Goal: Information Seeking & Learning: Learn about a topic

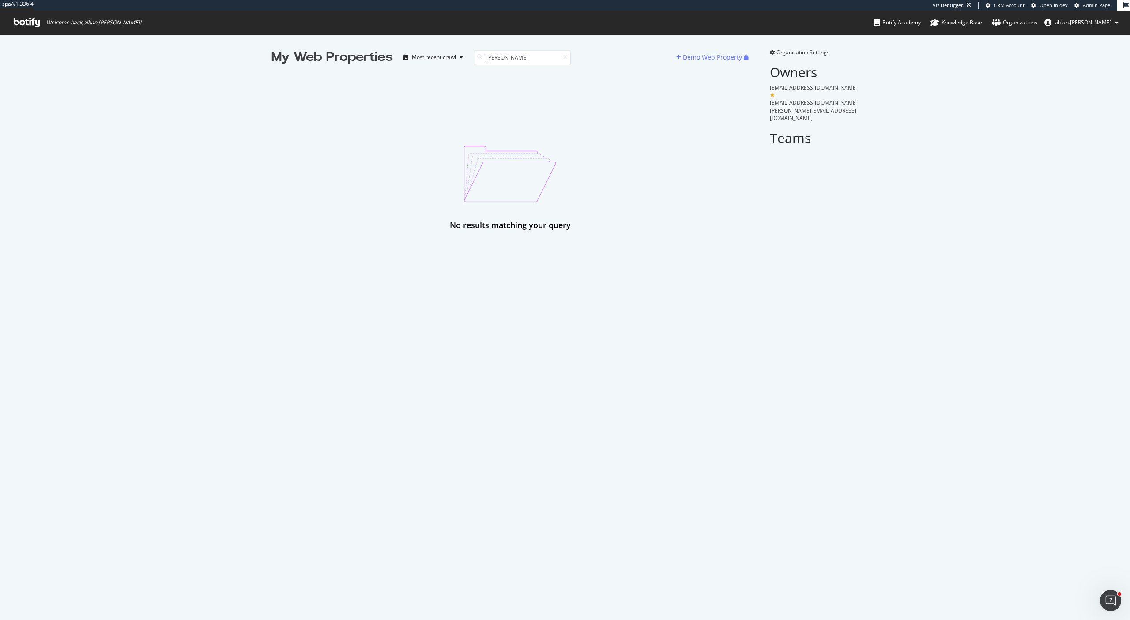
scroll to position [620, 1130]
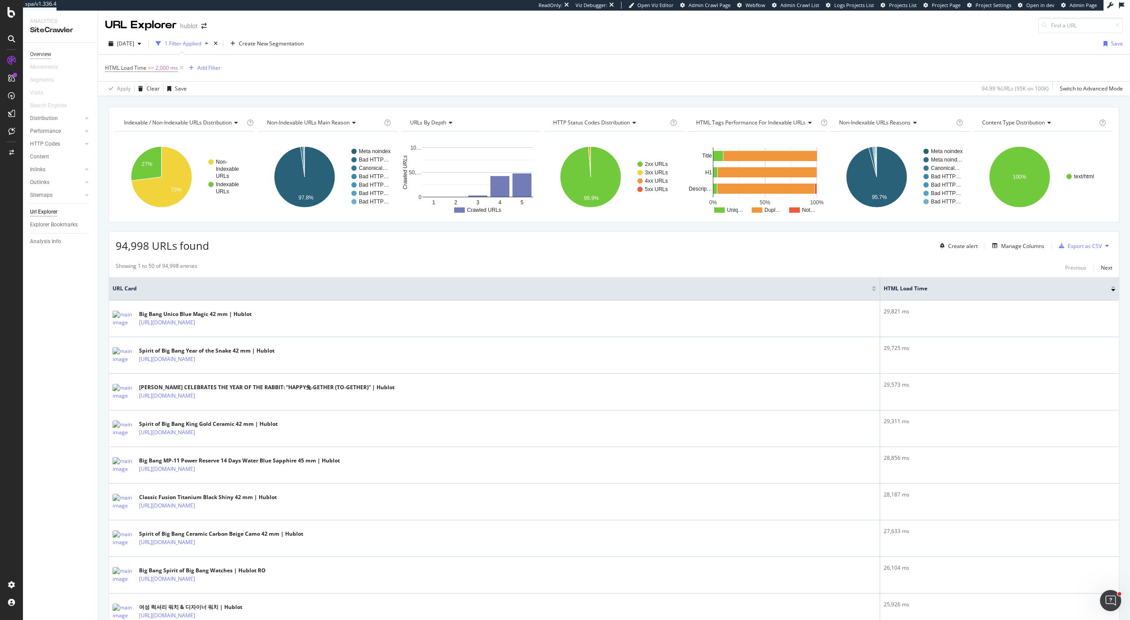
click at [44, 51] on div "Overview" at bounding box center [40, 54] width 21 height 9
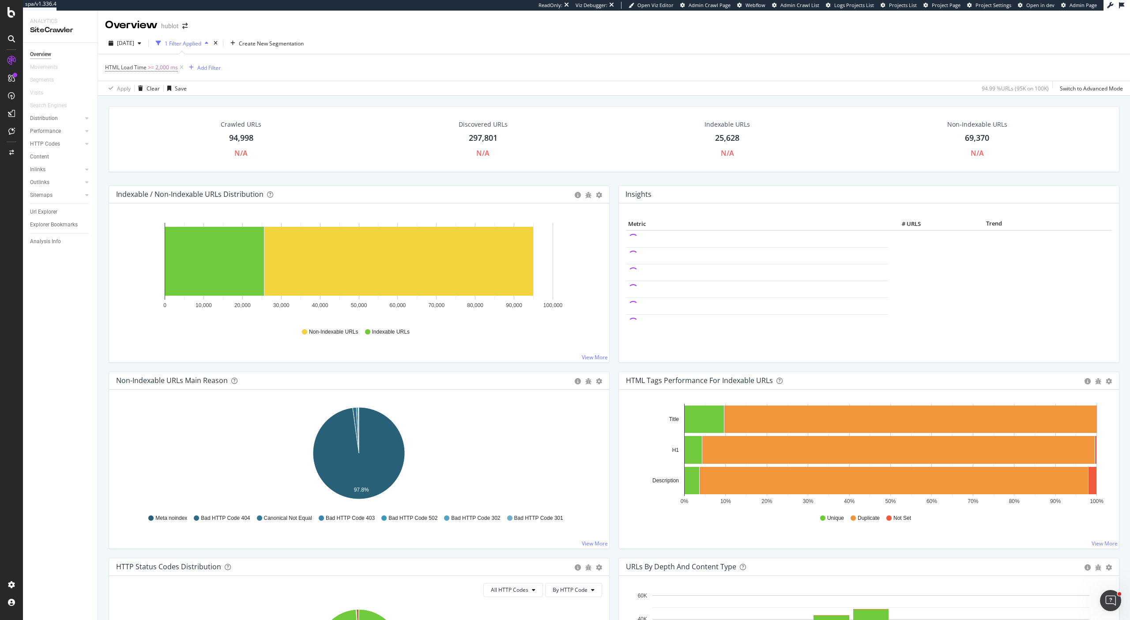
scroll to position [446, 0]
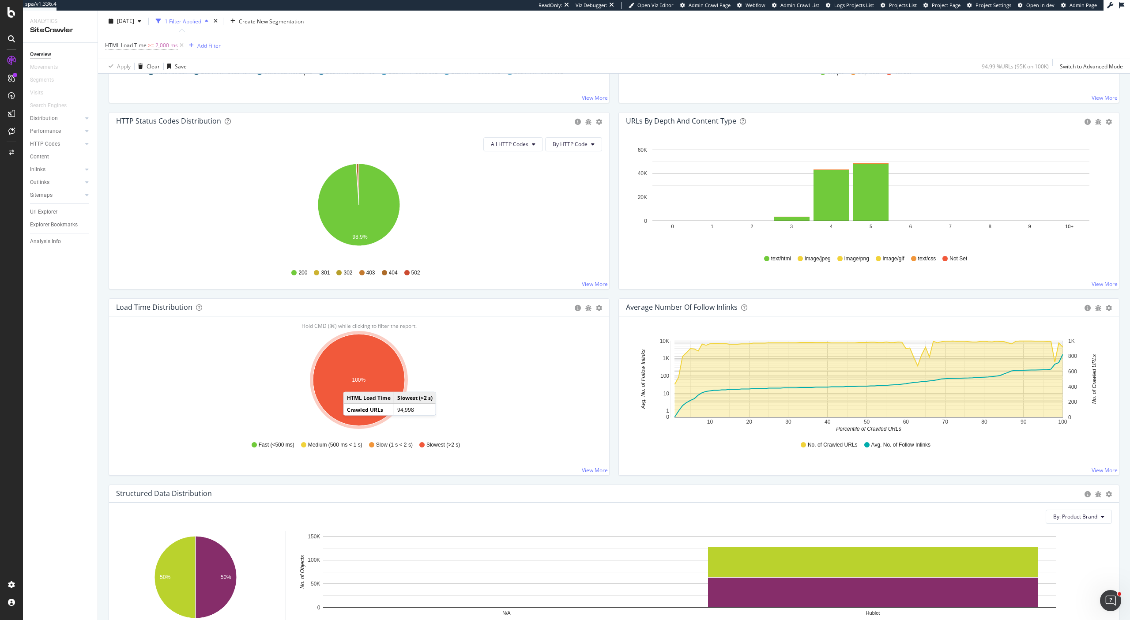
click at [352, 383] on text "100%" at bounding box center [359, 380] width 14 height 6
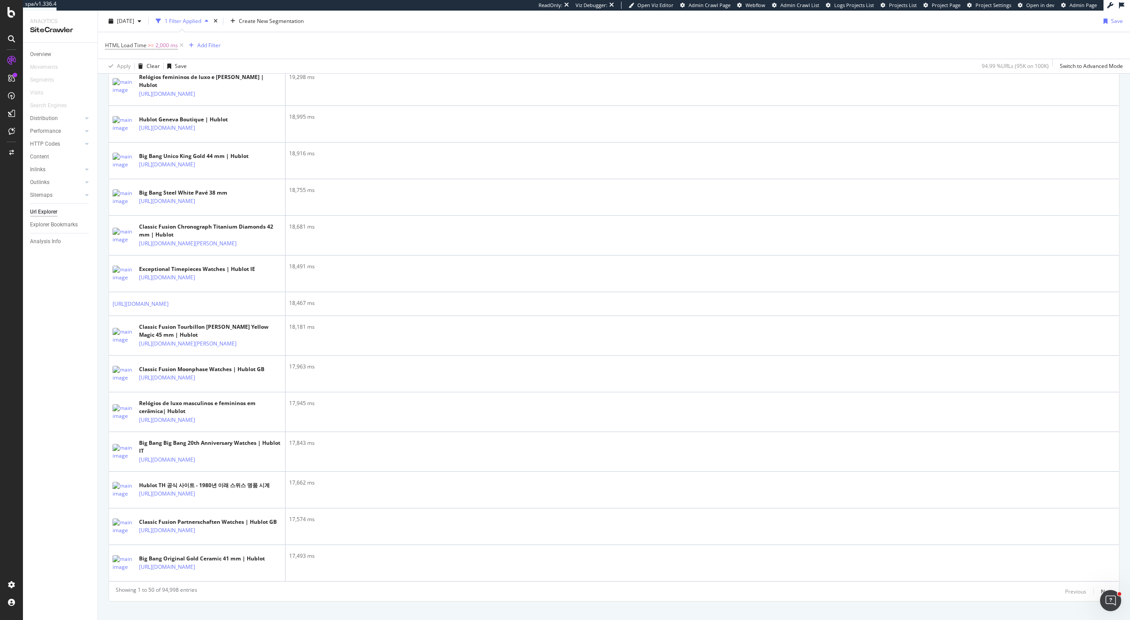
scroll to position [1719, 0]
